Goal: Task Accomplishment & Management: Manage account settings

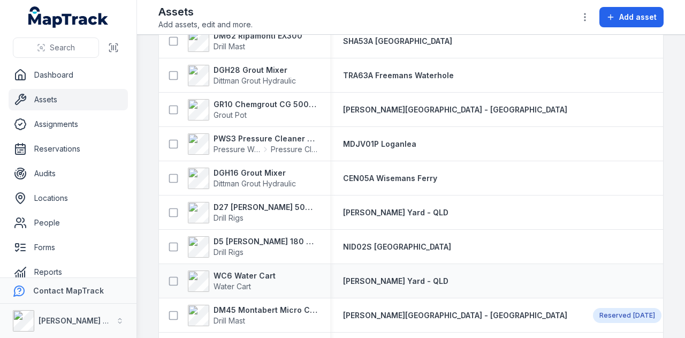
scroll to position [2461, 0]
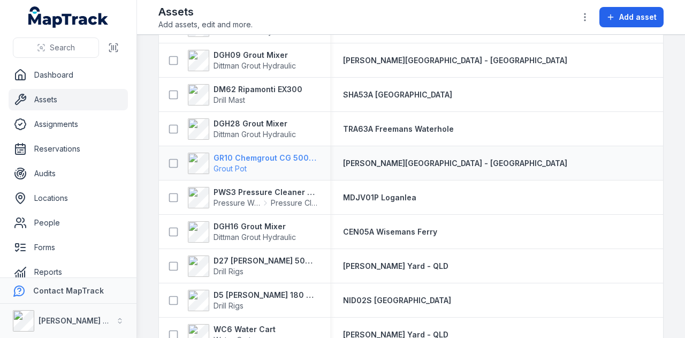
click at [255, 153] on strong "GR10 Chemgrout CG 500 High Pressure" at bounding box center [266, 158] width 104 height 11
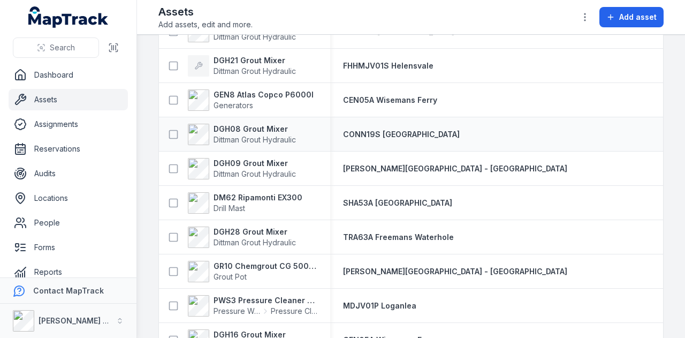
scroll to position [2355, 0]
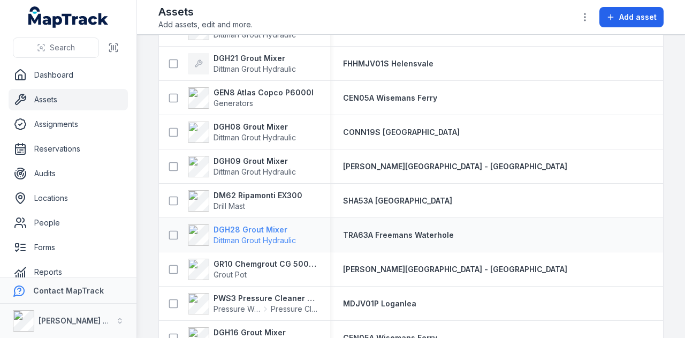
click at [274, 230] on strong "DGH28 Grout Mixer" at bounding box center [255, 229] width 82 height 11
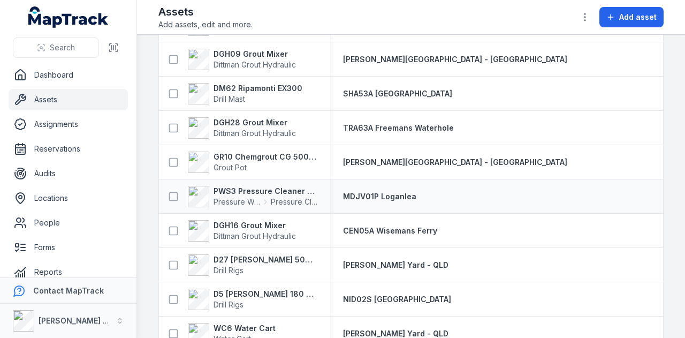
scroll to position [2408, 0]
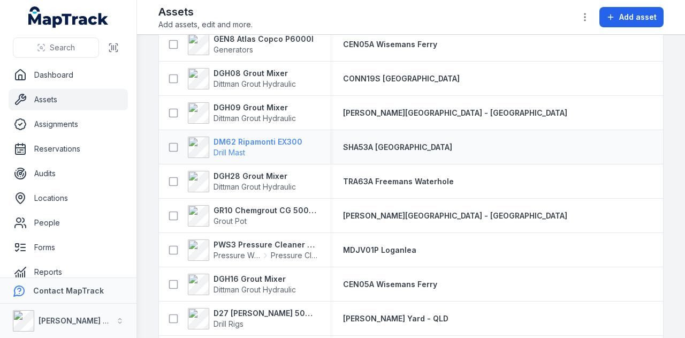
click at [262, 143] on strong "DM62 Ripamonti EX300" at bounding box center [258, 141] width 89 height 11
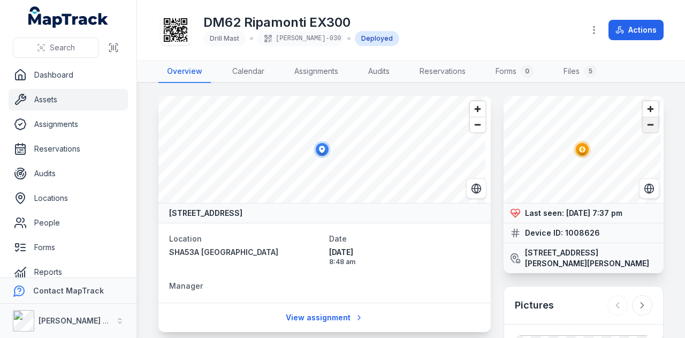
click at [643, 129] on span "Zoom out" at bounding box center [651, 124] width 16 height 15
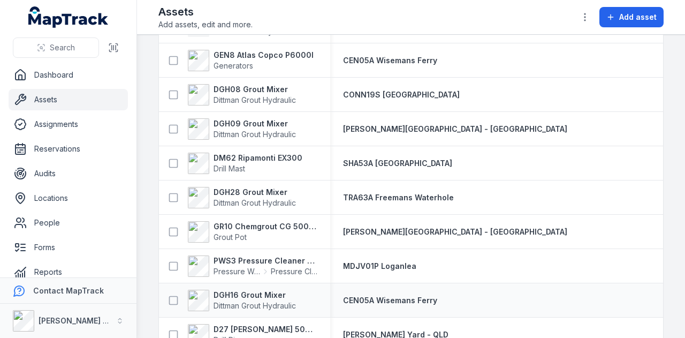
scroll to position [2408, 0]
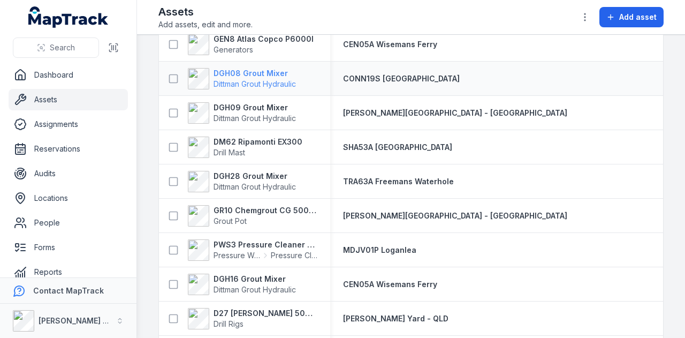
click at [259, 74] on strong "DGH08 Grout Mixer" at bounding box center [255, 73] width 82 height 11
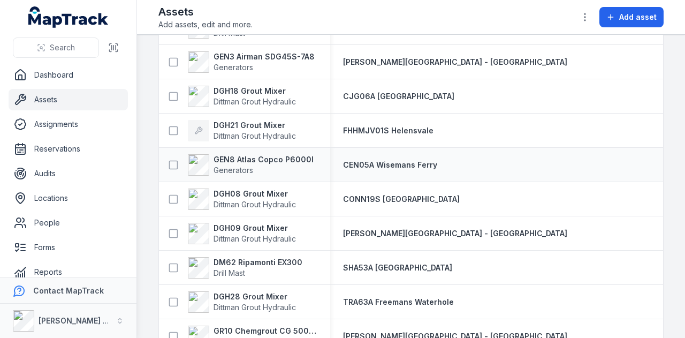
scroll to position [2301, 0]
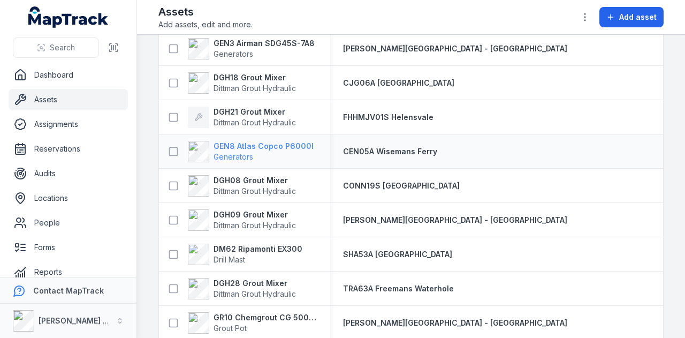
click at [260, 146] on strong "GEN8 Atlas Copco P6000I" at bounding box center [264, 146] width 100 height 11
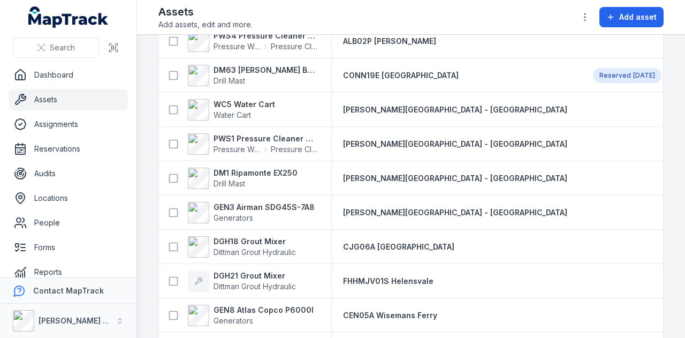
scroll to position [2141, 0]
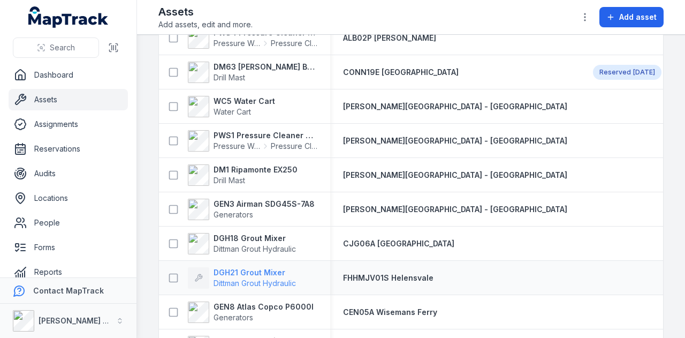
click at [254, 268] on strong "DGH21 Grout Mixer" at bounding box center [255, 272] width 82 height 11
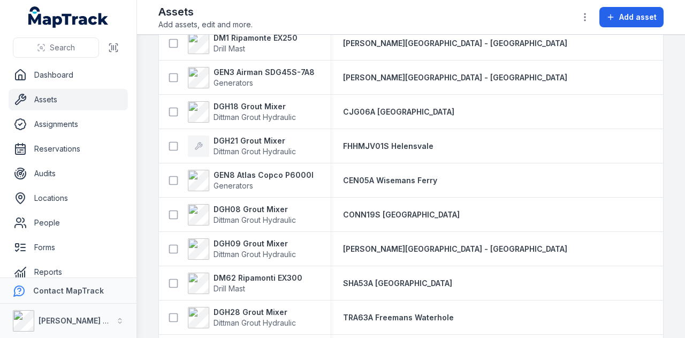
scroll to position [2248, 0]
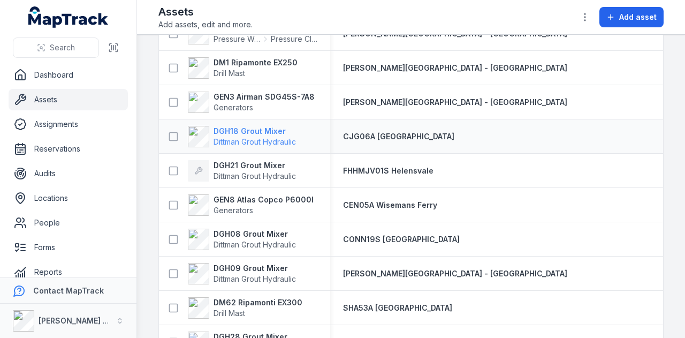
click at [270, 134] on strong "DGH18 Grout Mixer" at bounding box center [255, 131] width 82 height 11
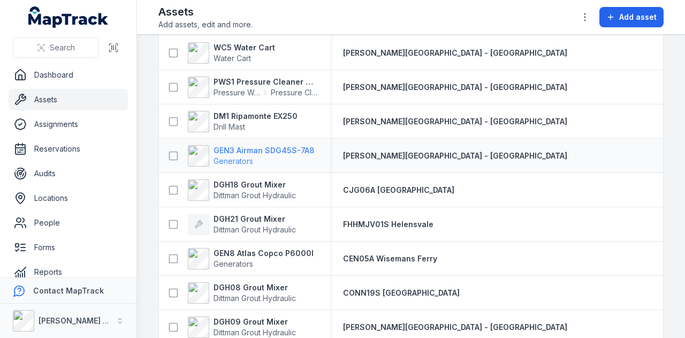
scroll to position [2141, 0]
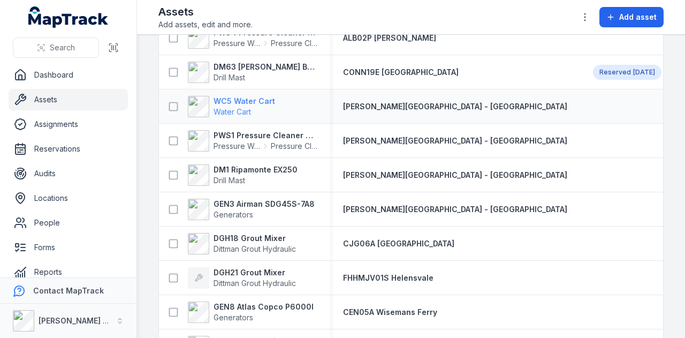
click at [261, 100] on strong "WC5 Water Cart" at bounding box center [245, 101] width 62 height 11
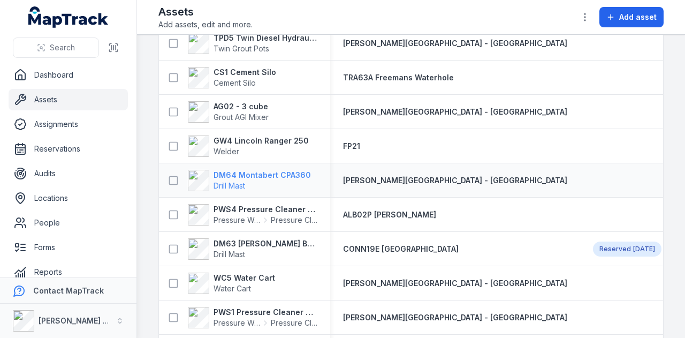
scroll to position [1980, 0]
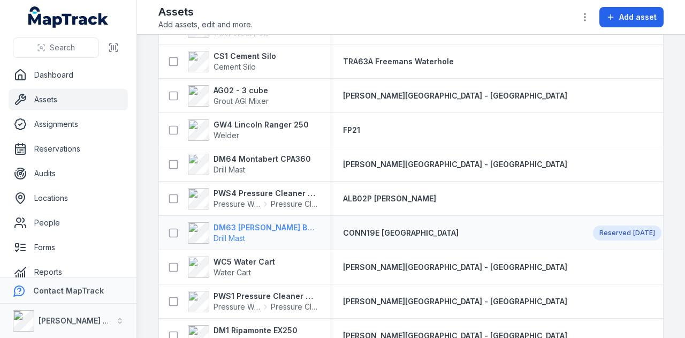
click at [272, 225] on strong "DM63 [PERSON_NAME] Build Mast" at bounding box center [266, 227] width 104 height 11
click at [278, 225] on strong "DM63 [PERSON_NAME] Build Mast" at bounding box center [266, 227] width 104 height 11
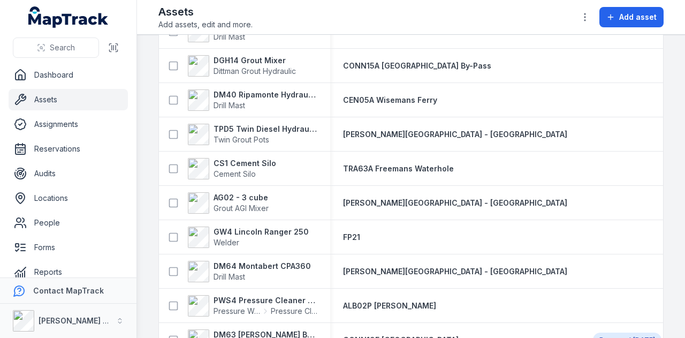
scroll to position [1926, 0]
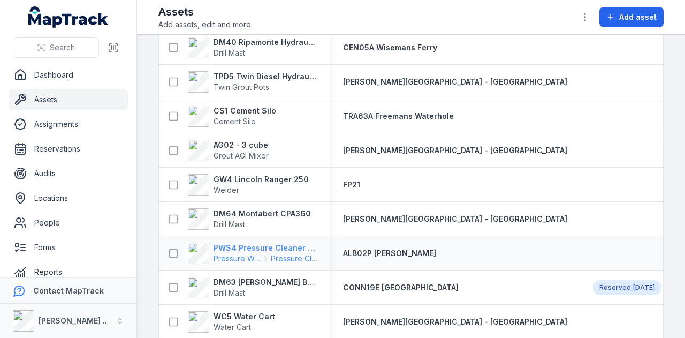
click at [280, 246] on strong "PWS4 Pressure Cleaner Skid Mounted" at bounding box center [266, 247] width 104 height 11
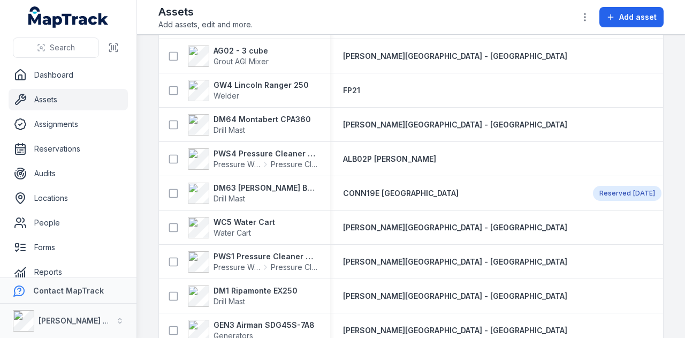
scroll to position [2034, 0]
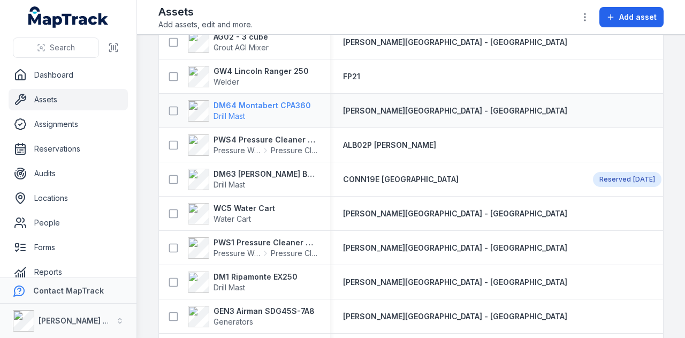
click at [276, 104] on strong "DM64 Montabert CPA360" at bounding box center [262, 105] width 97 height 11
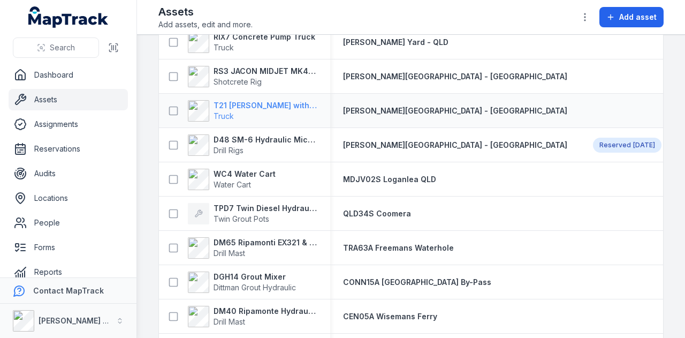
scroll to position [1659, 0]
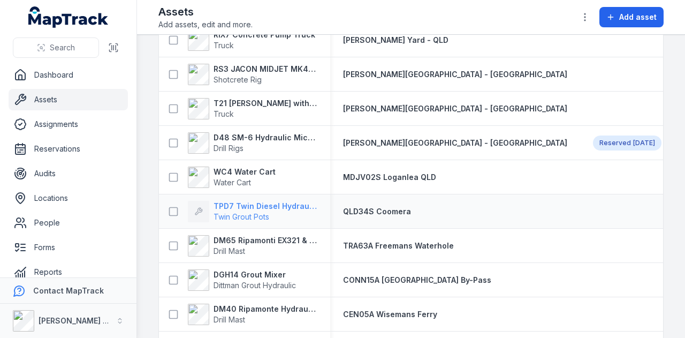
click at [252, 208] on strong "TPD7 Twin Diesel Hydraulic Grout Pot" at bounding box center [266, 206] width 104 height 11
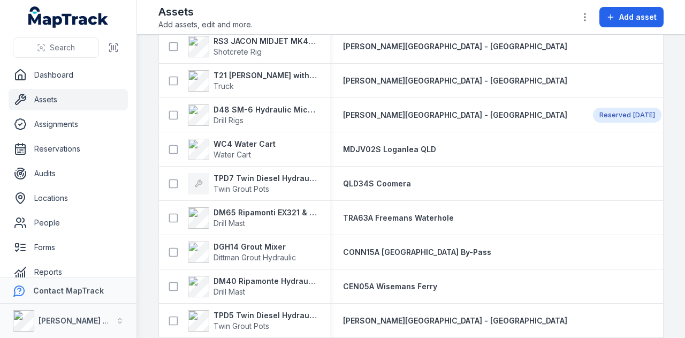
scroll to position [1713, 0]
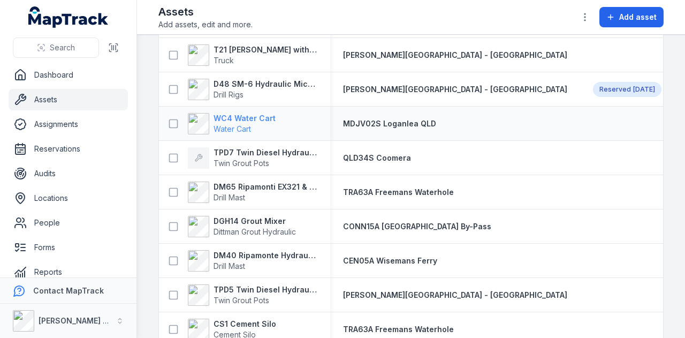
click at [242, 124] on span "Water Cart" at bounding box center [232, 128] width 37 height 9
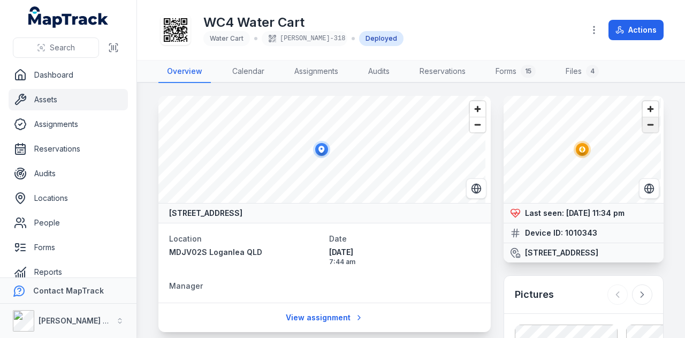
click at [643, 124] on span "Zoom out" at bounding box center [651, 124] width 16 height 15
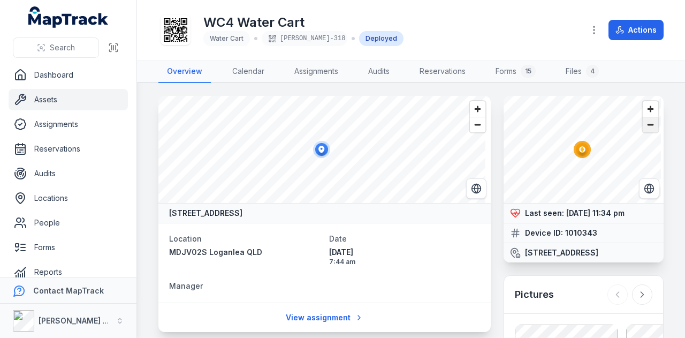
click at [643, 124] on span "Zoom out" at bounding box center [651, 124] width 16 height 15
click at [646, 104] on span "Zoom in" at bounding box center [651, 109] width 16 height 16
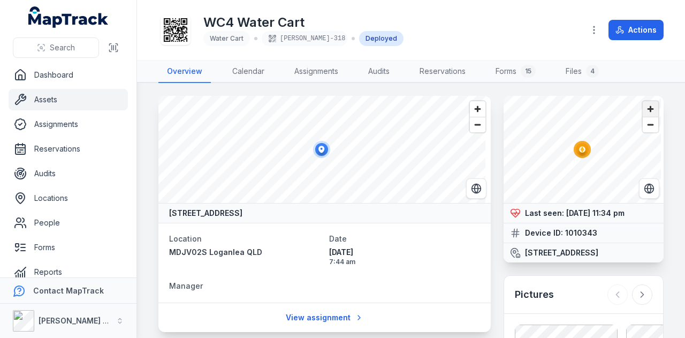
click at [646, 104] on span "Zoom in" at bounding box center [651, 109] width 16 height 16
click at [642, 33] on button "Actions" at bounding box center [635, 30] width 55 height 20
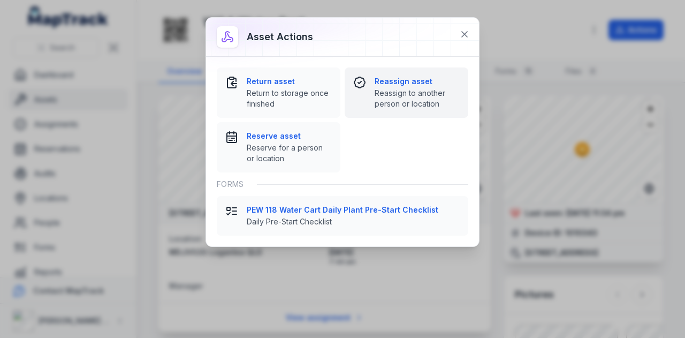
click at [427, 82] on strong "Reassign asset" at bounding box center [417, 81] width 85 height 11
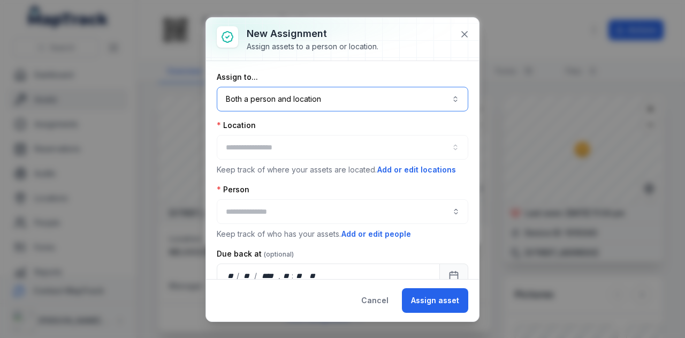
drag, startPoint x: 338, startPoint y: 93, endPoint x: 343, endPoint y: 99, distance: 8.0
click at [339, 92] on button "Both a person and location ****" at bounding box center [343, 99] width 252 height 25
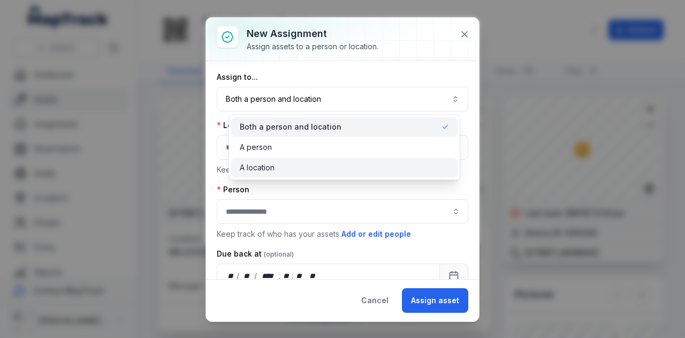
drag, startPoint x: 332, startPoint y: 168, endPoint x: 334, endPoint y: 149, distance: 18.9
click at [332, 166] on div "A location" at bounding box center [344, 167] width 209 height 11
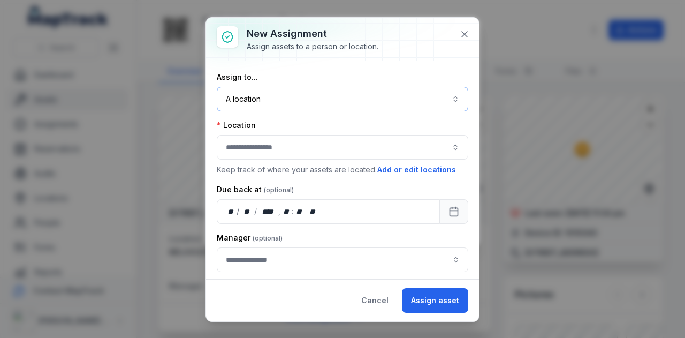
click at [334, 149] on button "button" at bounding box center [343, 147] width 252 height 25
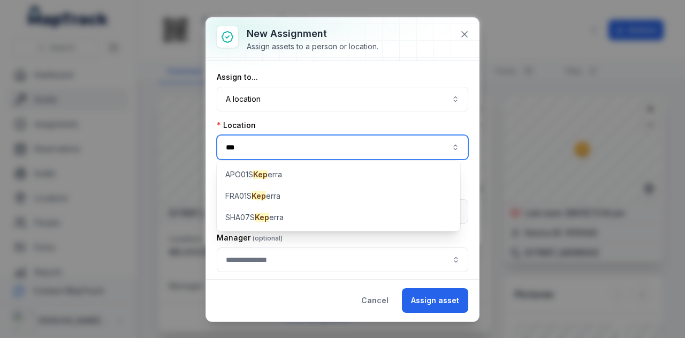
type input "***"
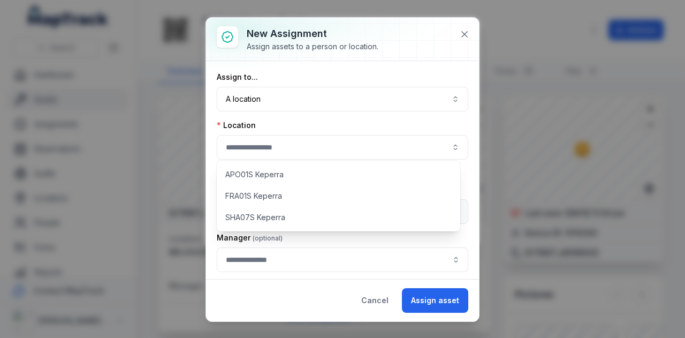
click at [429, 237] on div "Manager" at bounding box center [343, 237] width 252 height 11
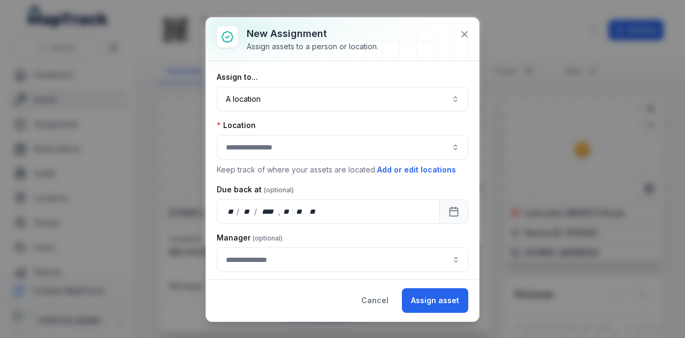
click at [633, 276] on div "New assignment Assign assets to a person or location. Assign to... A location *…" at bounding box center [342, 169] width 685 height 338
click at [462, 37] on icon at bounding box center [464, 34] width 11 height 11
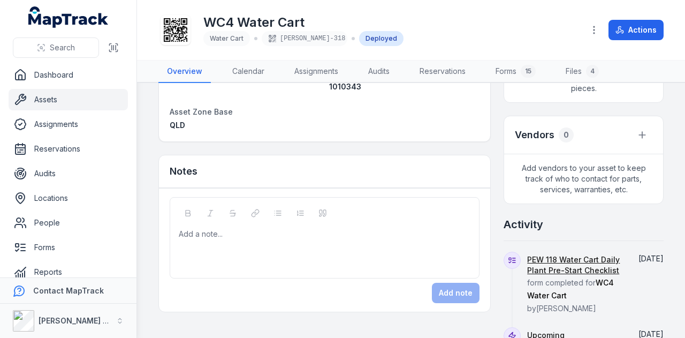
scroll to position [535, 0]
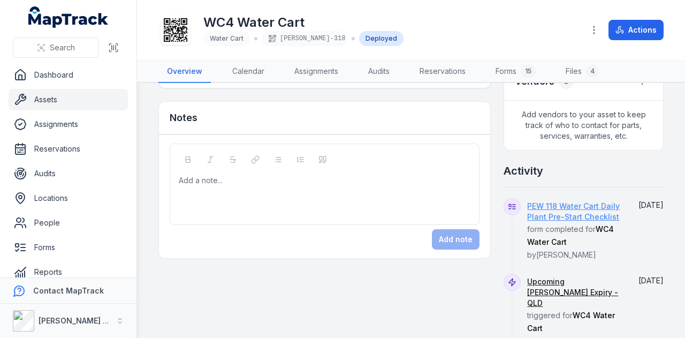
click at [580, 222] on link "PEW 118 Water Cart Daily Plant Pre-Start Checklist" at bounding box center [575, 211] width 96 height 21
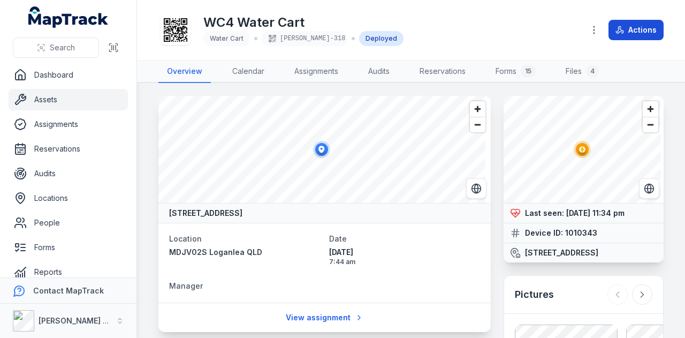
click at [631, 28] on button "Actions" at bounding box center [635, 30] width 55 height 20
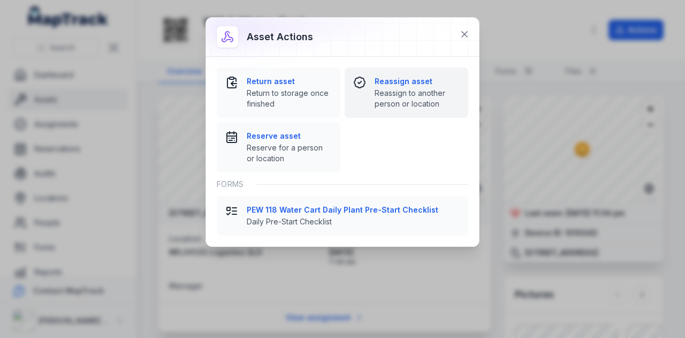
click at [399, 78] on strong "Reassign asset" at bounding box center [417, 81] width 85 height 11
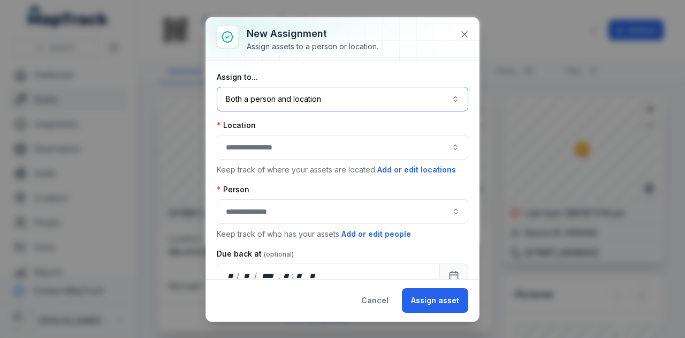
click at [339, 104] on button "Both a person and location ****" at bounding box center [343, 99] width 252 height 25
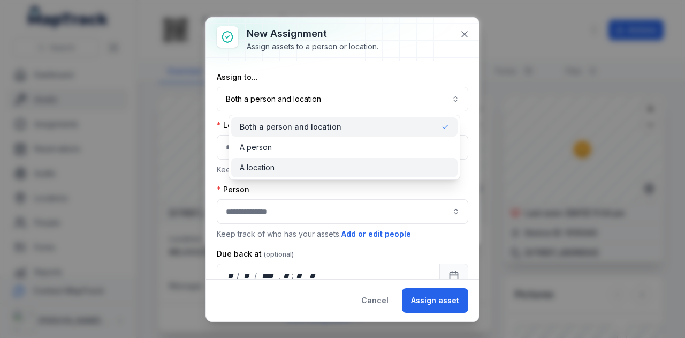
drag, startPoint x: 321, startPoint y: 164, endPoint x: 319, endPoint y: 154, distance: 10.8
click at [320, 164] on div "A location" at bounding box center [344, 167] width 209 height 11
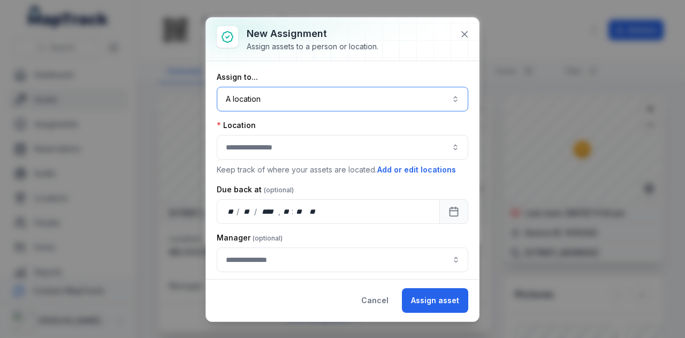
click at [319, 140] on button "button" at bounding box center [343, 147] width 252 height 25
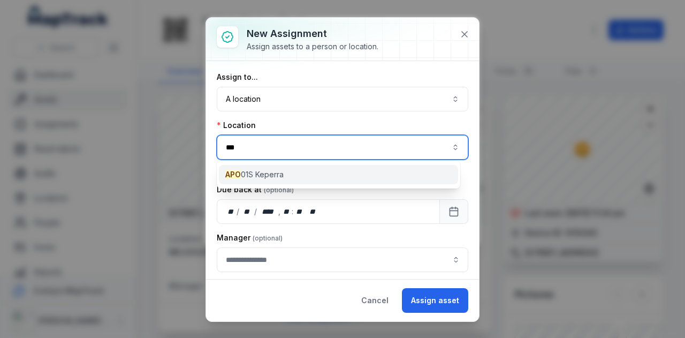
type input "***"
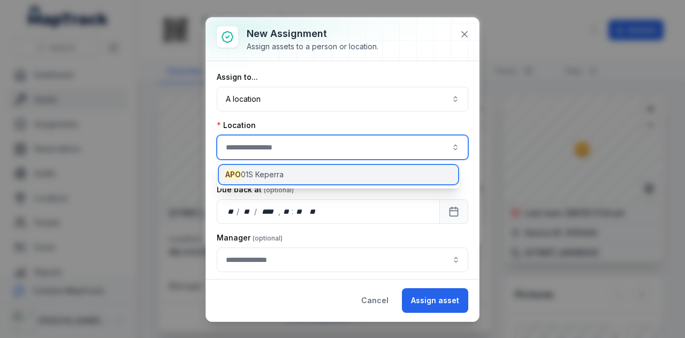
click at [300, 173] on div "APO 01S Keperra" at bounding box center [338, 174] width 239 height 19
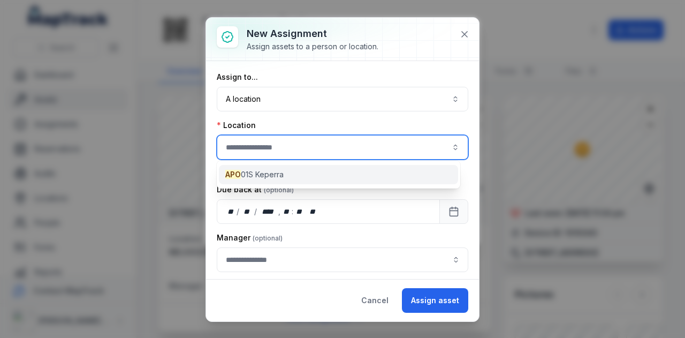
type input "**********"
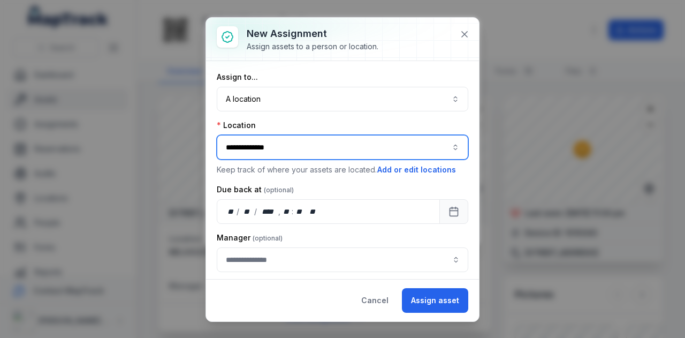
scroll to position [22, 0]
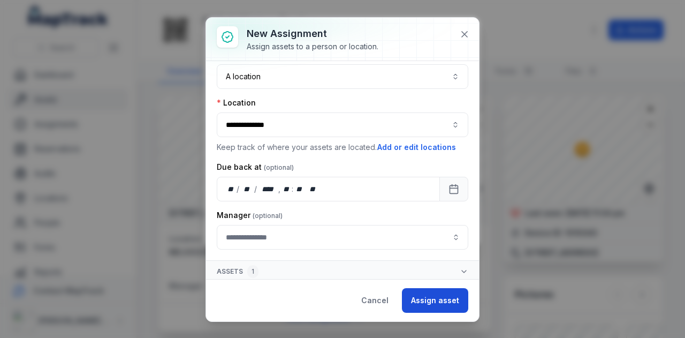
click at [428, 292] on button "Assign asset" at bounding box center [435, 300] width 66 height 25
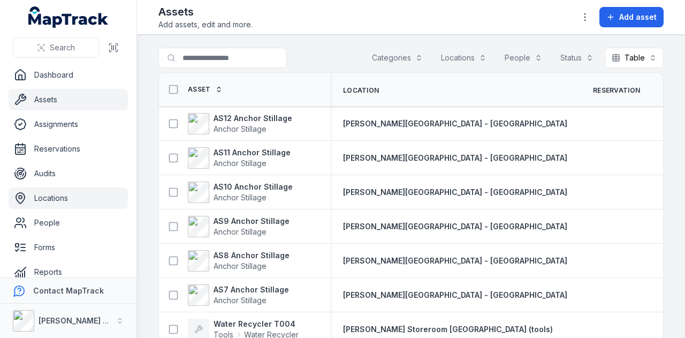
click at [89, 198] on link "Locations" at bounding box center [68, 197] width 119 height 21
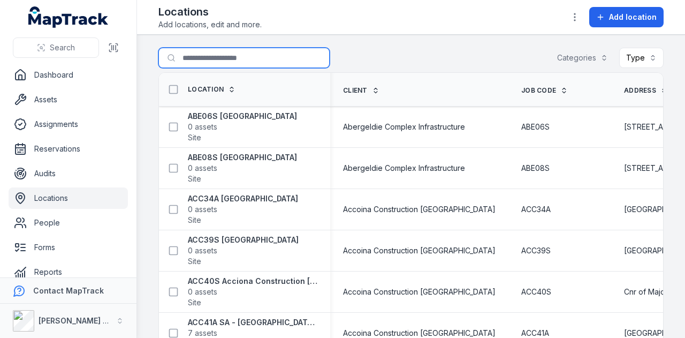
click at [219, 64] on input "Search for locations" at bounding box center [243, 58] width 171 height 20
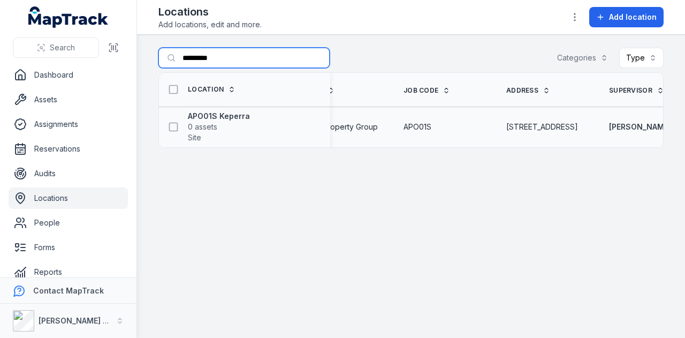
scroll to position [0, 42]
type input "*********"
